Goal: Check status

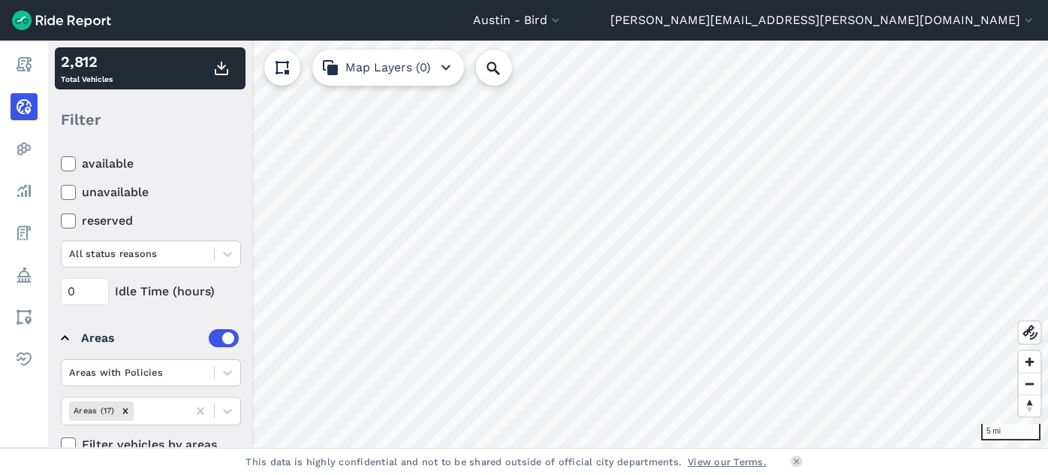
scroll to position [139, 0]
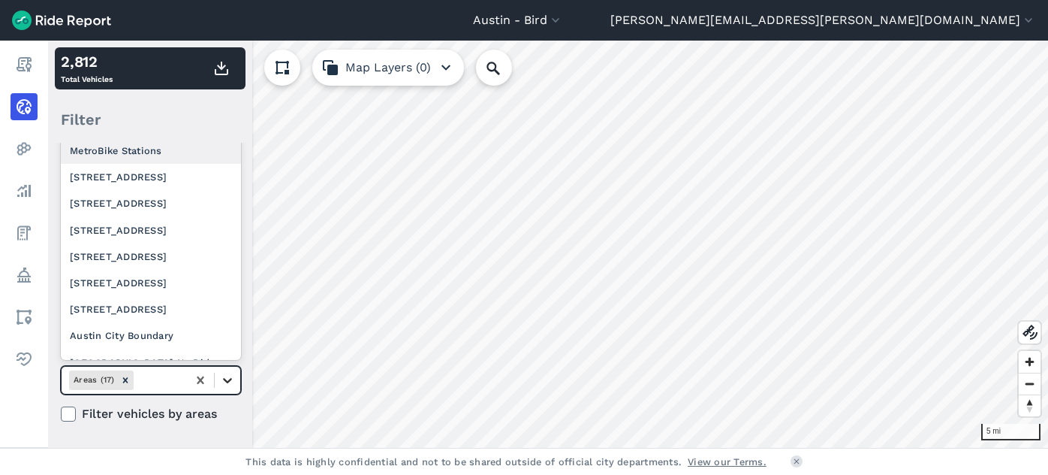
click at [225, 384] on icon at bounding box center [227, 379] width 15 height 15
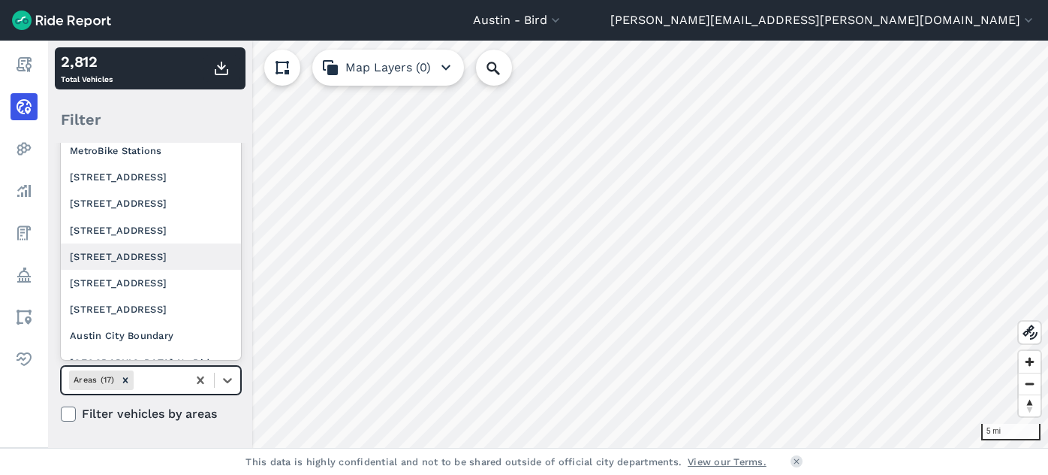
scroll to position [244, 0]
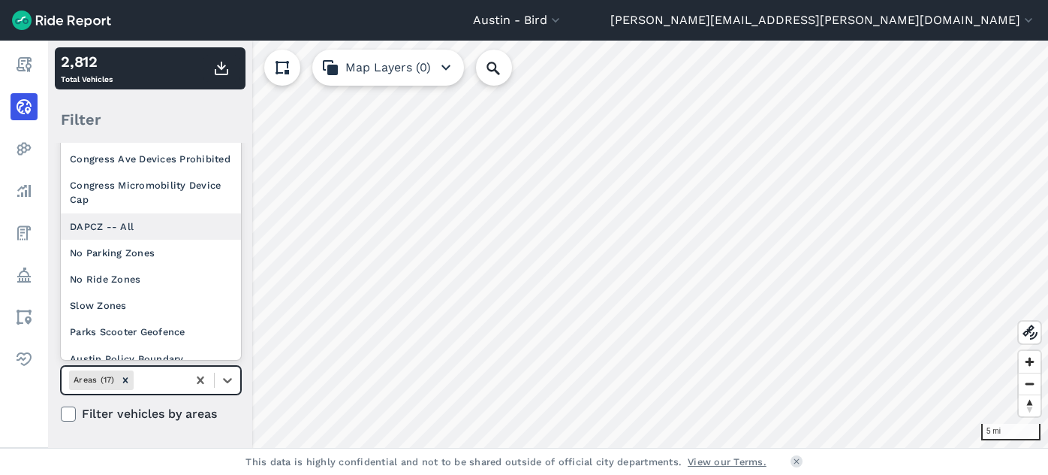
click at [152, 216] on div "DAPCZ -- All" at bounding box center [151, 226] width 180 height 26
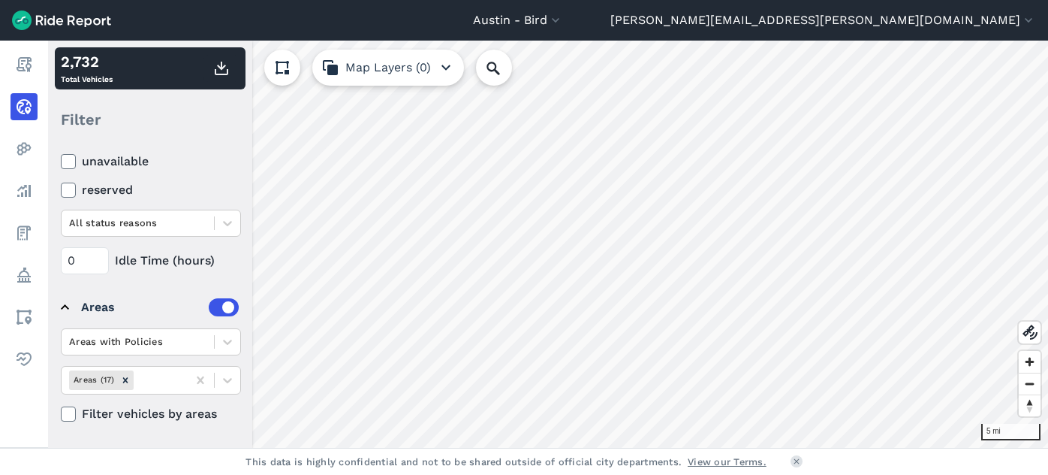
scroll to position [138, 0]
click at [230, 380] on icon at bounding box center [227, 381] width 9 height 5
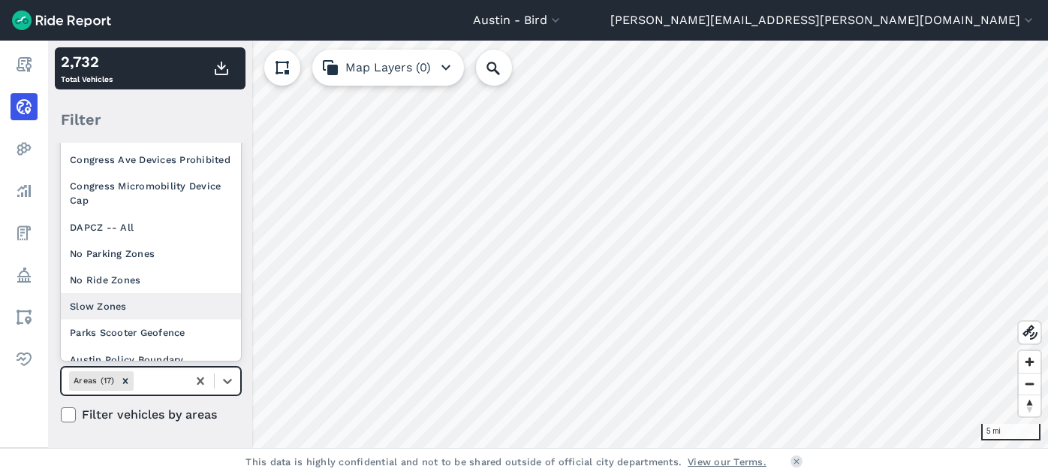
scroll to position [195, 0]
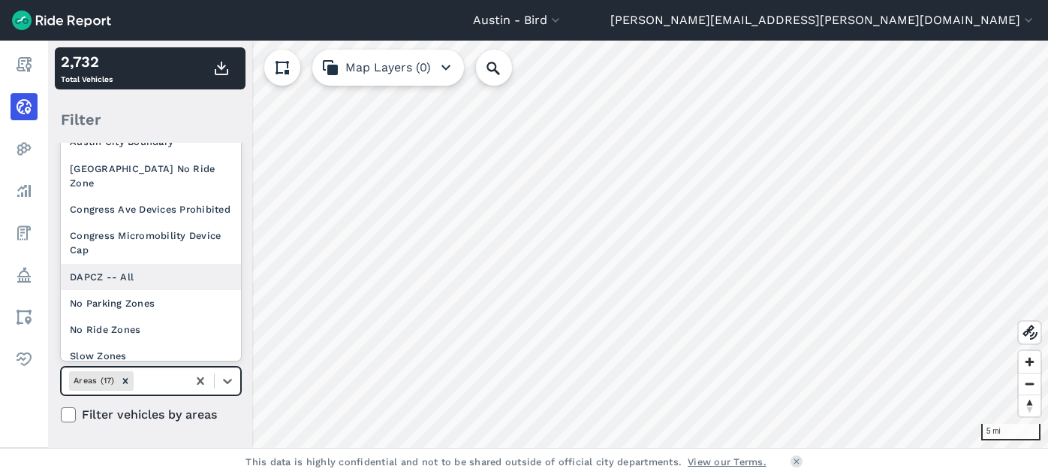
click at [161, 264] on div "DAPCZ -- All" at bounding box center [151, 277] width 180 height 26
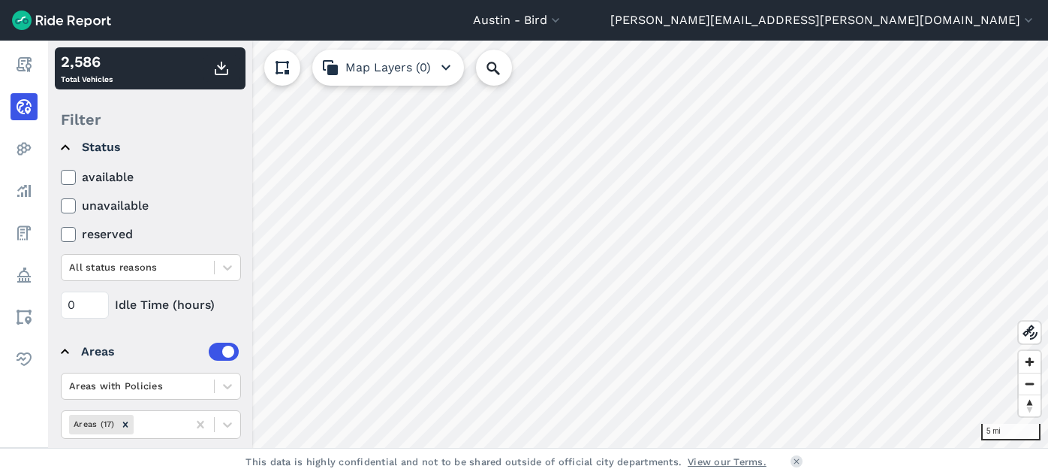
scroll to position [139, 0]
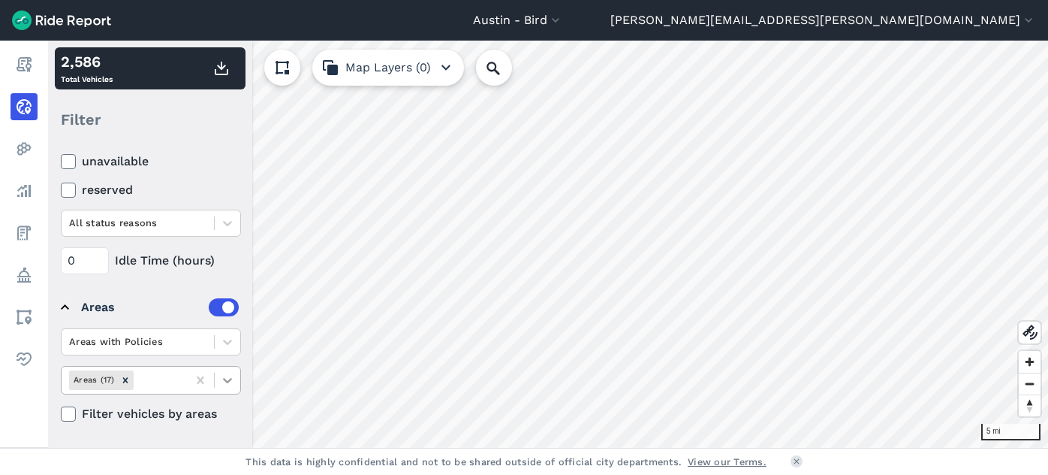
click at [229, 374] on icon at bounding box center [227, 379] width 15 height 15
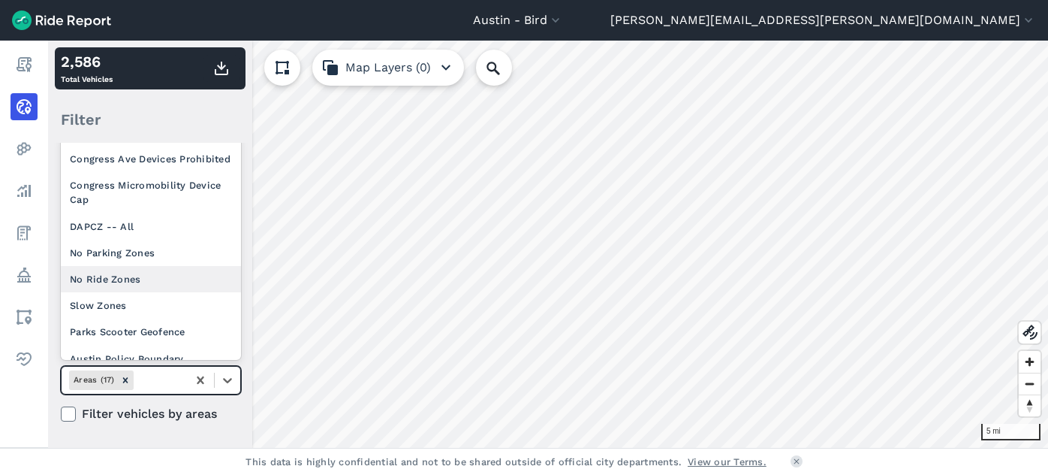
scroll to position [216, 0]
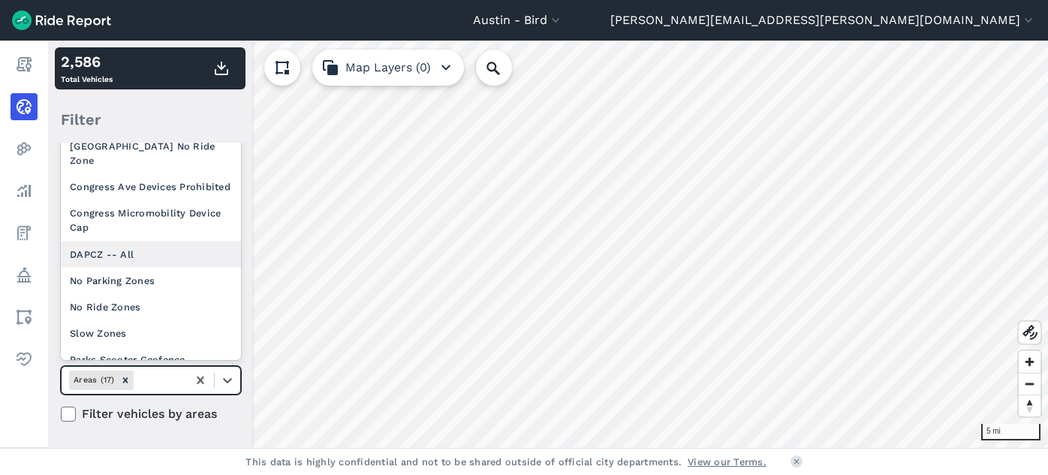
click at [162, 246] on div "DAPCZ -- All" at bounding box center [151, 254] width 180 height 26
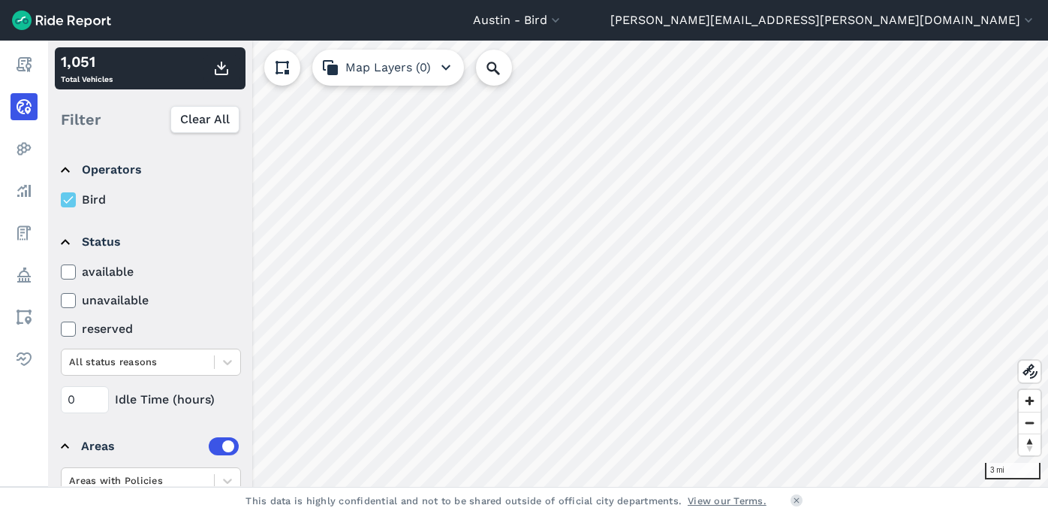
scroll to position [100, 0]
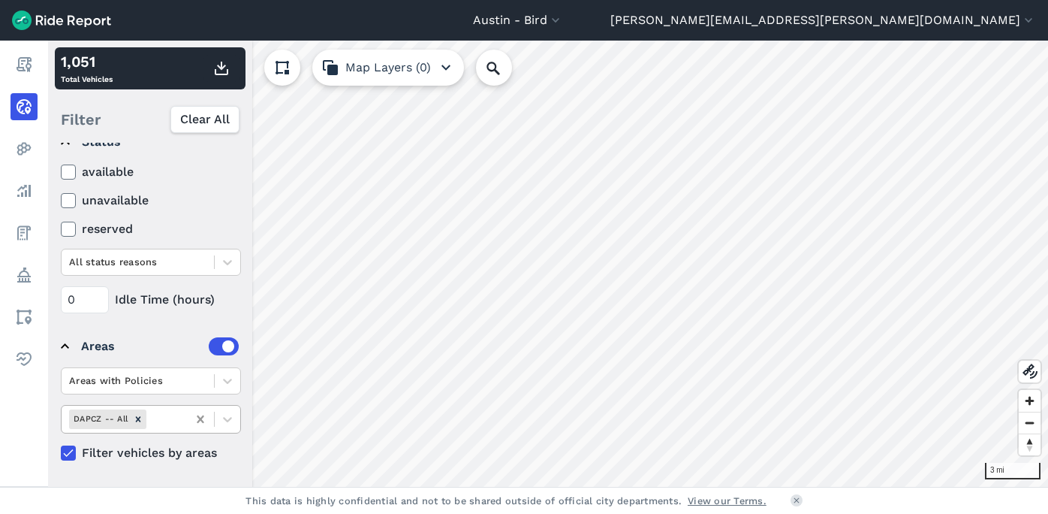
click at [197, 420] on icon at bounding box center [200, 419] width 15 height 15
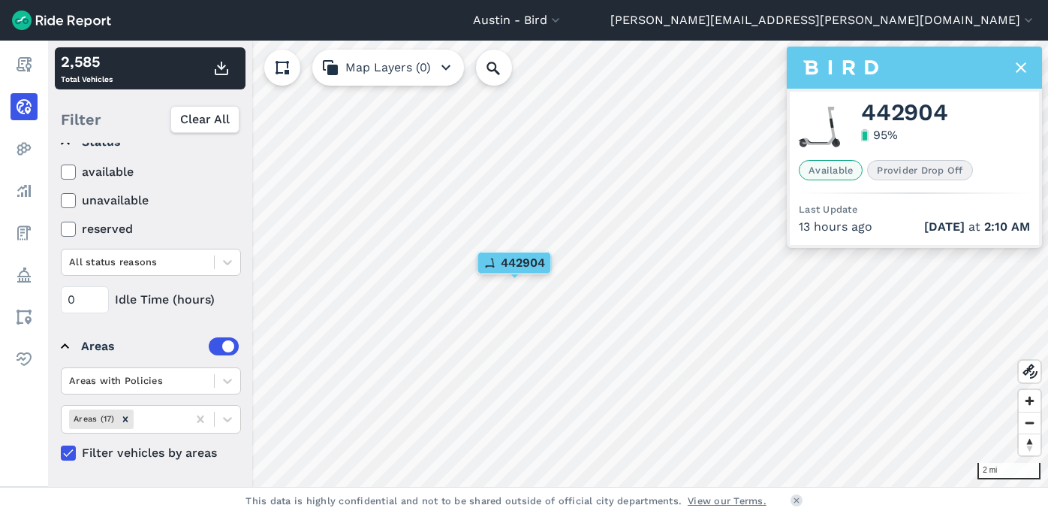
click at [1019, 71] on icon at bounding box center [1021, 68] width 18 height 18
click at [1020, 59] on icon at bounding box center [1021, 68] width 18 height 18
